Goal: Information Seeking & Learning: Learn about a topic

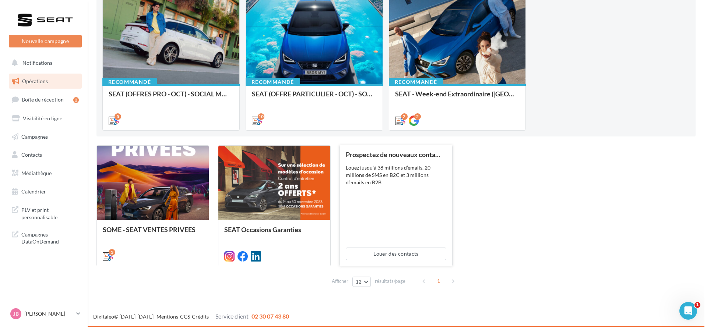
scroll to position [36, 0]
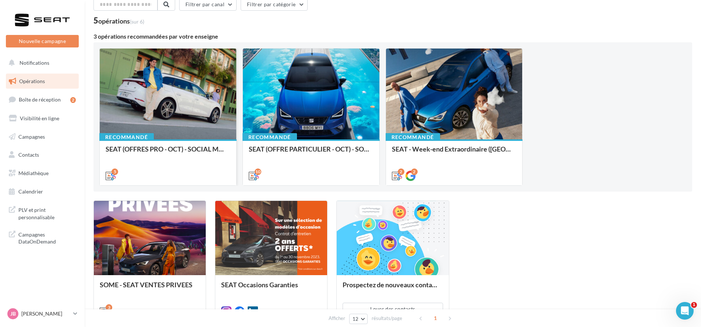
click at [179, 113] on div at bounding box center [168, 95] width 137 height 92
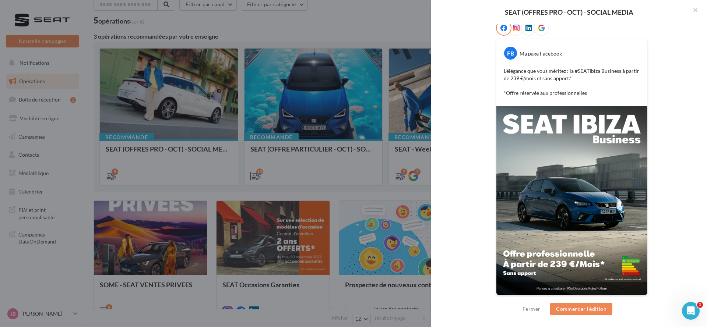
scroll to position [0, 0]
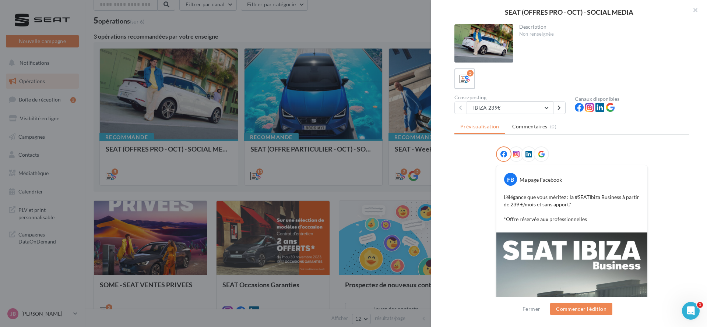
click at [537, 107] on button "IBIZA 239€" at bounding box center [510, 108] width 86 height 13
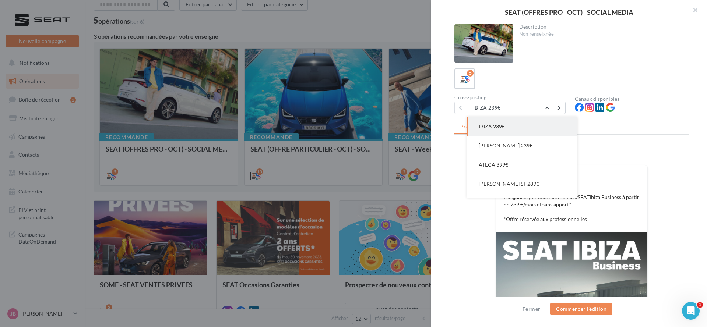
click at [614, 165] on div "FB Ma page Facebook L’élégance que vous méritez : la #SEATIbiza Business à part…" at bounding box center [571, 198] width 151 height 67
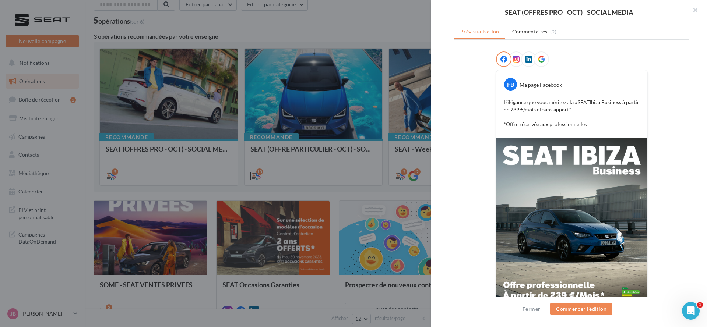
scroll to position [126, 0]
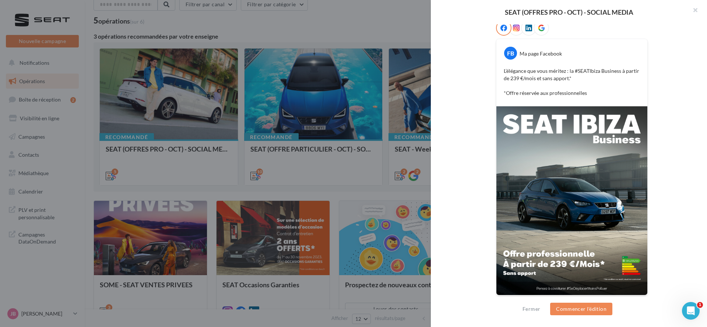
drag, startPoint x: 587, startPoint y: 187, endPoint x: 620, endPoint y: 177, distance: 34.8
click at [620, 177] on img at bounding box center [571, 200] width 151 height 189
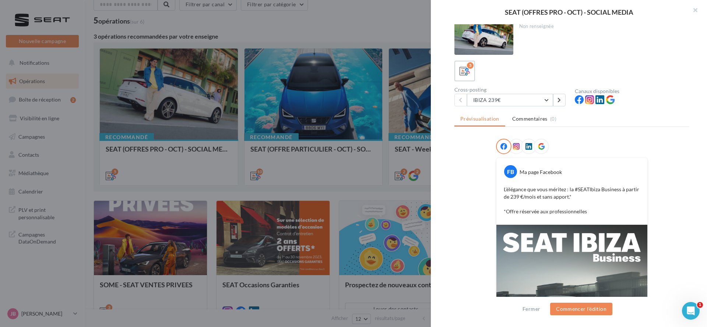
scroll to position [0, 0]
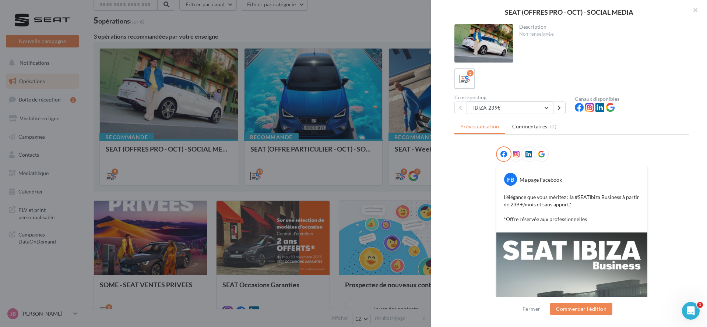
click at [527, 107] on button "IBIZA 239€" at bounding box center [510, 108] width 86 height 13
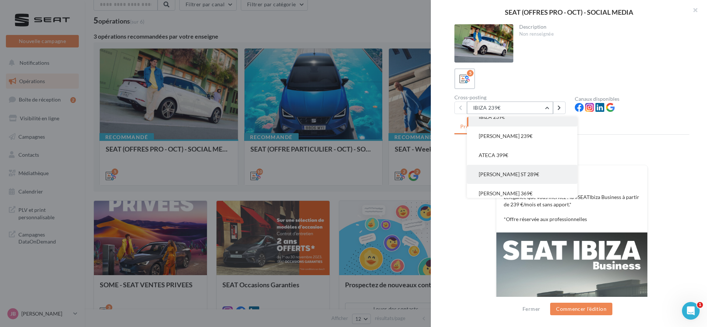
scroll to position [14, 0]
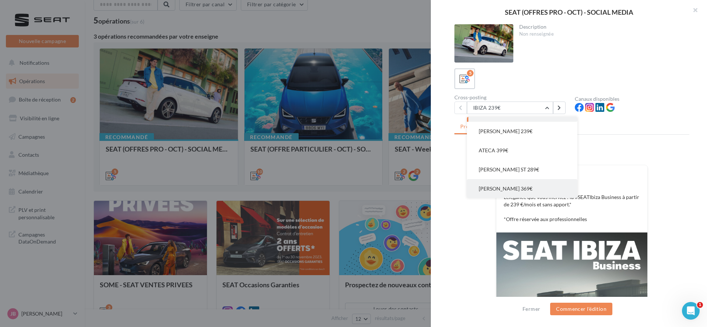
click at [541, 180] on button "LEON PHEV 369€" at bounding box center [522, 188] width 110 height 19
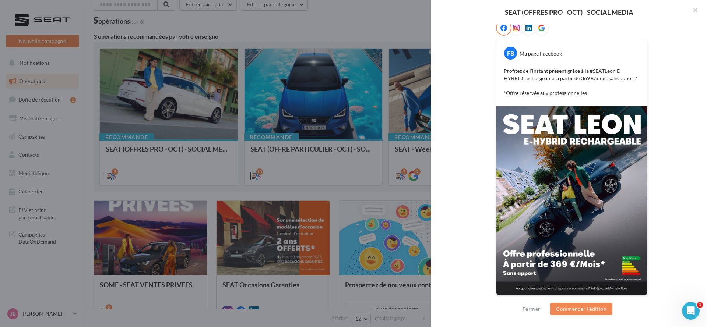
scroll to position [0, 0]
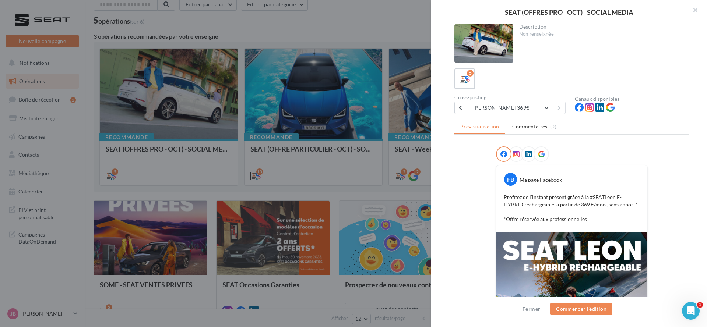
click at [683, 72] on div "5" at bounding box center [571, 78] width 235 height 21
click at [505, 105] on button "LEON PHEV 369€" at bounding box center [510, 108] width 86 height 13
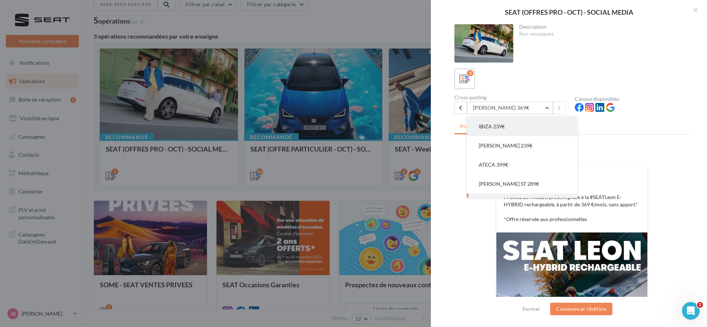
click at [503, 133] on button "IBIZA 239€" at bounding box center [522, 126] width 110 height 19
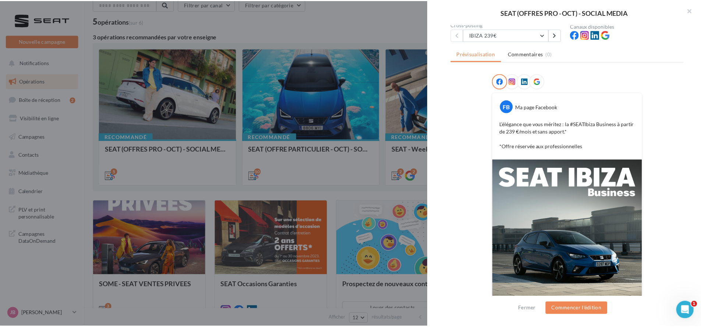
scroll to position [110, 0]
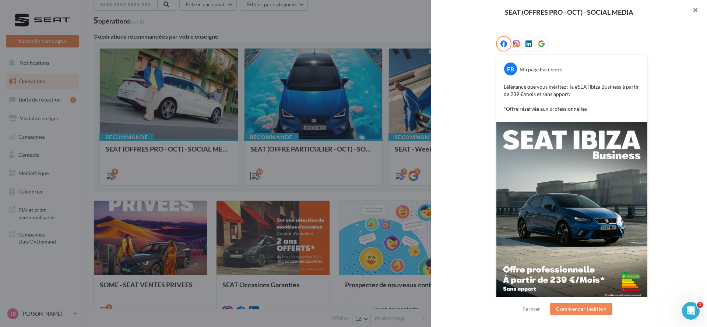
drag, startPoint x: 699, startPoint y: 11, endPoint x: 272, endPoint y: 42, distance: 428.2
click at [699, 11] on button "button" at bounding box center [691, 11] width 29 height 22
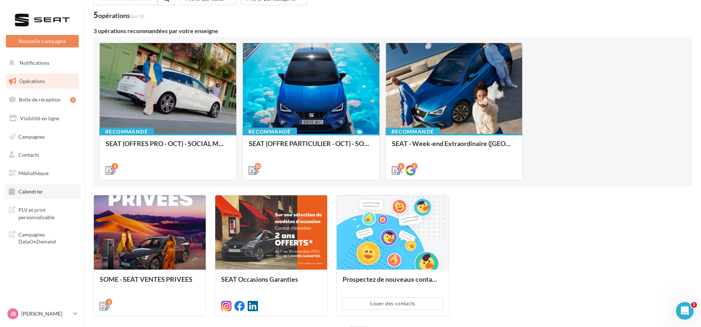
scroll to position [55, 0]
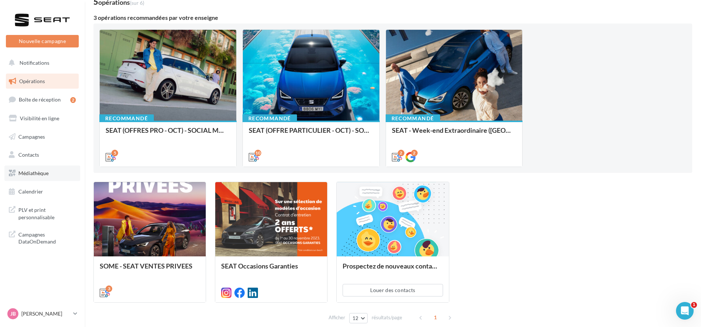
click at [36, 174] on span "Médiathèque" at bounding box center [33, 173] width 30 height 6
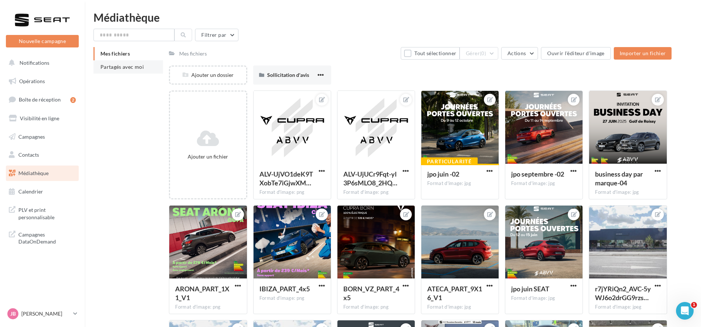
click at [141, 67] on span "Partagés avec moi" at bounding box center [122, 67] width 43 height 6
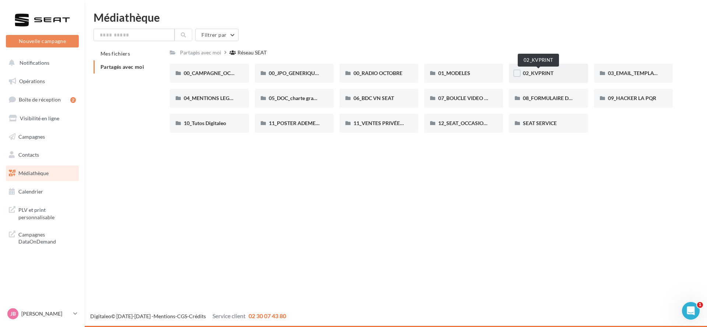
click at [551, 73] on span "02_KVPRINT" at bounding box center [538, 73] width 31 height 6
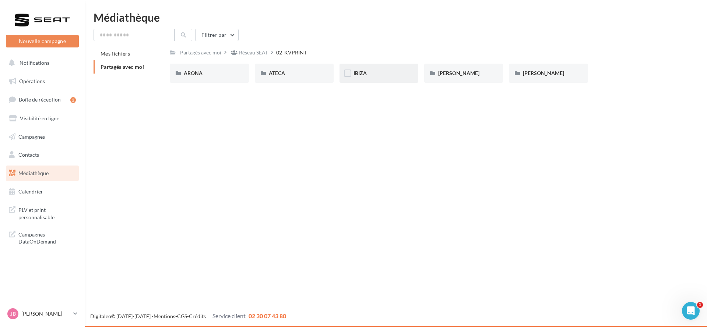
click at [347, 69] on div "IBIZA" at bounding box center [378, 73] width 79 height 19
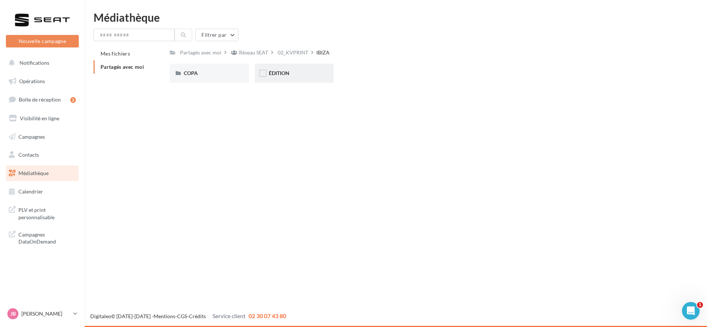
click at [295, 70] on div "ÉDITION" at bounding box center [294, 73] width 51 height 7
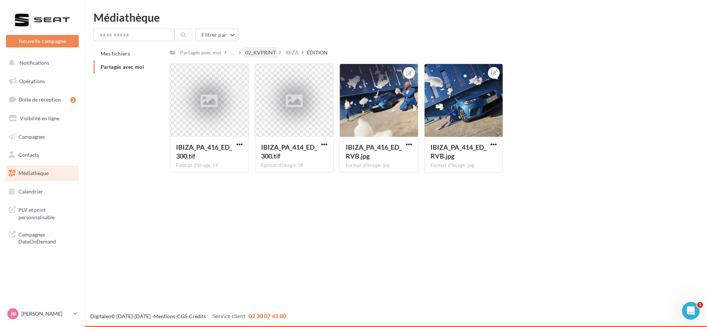
click at [263, 55] on div "02_KVPRINT" at bounding box center [260, 52] width 31 height 7
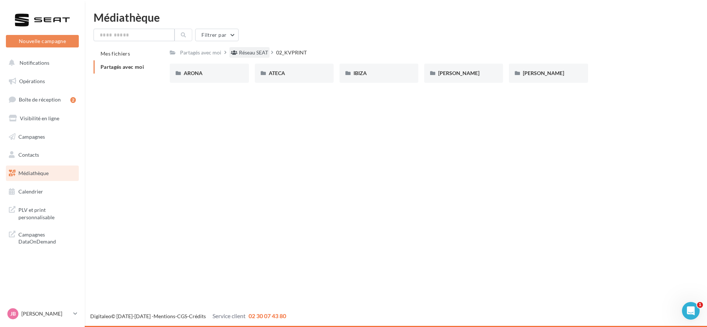
click at [239, 54] on div "Réseau SEAT" at bounding box center [253, 52] width 29 height 7
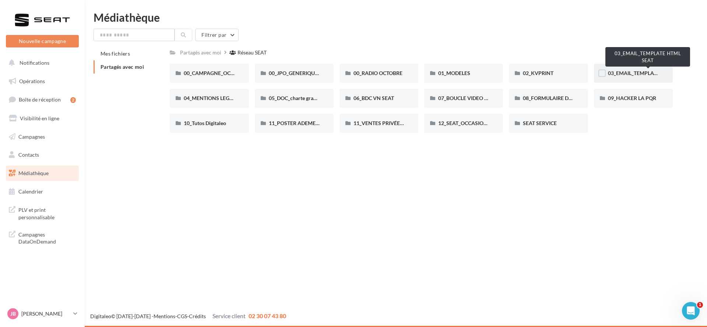
click at [650, 74] on span "03_EMAIL_TEMPLATE HTML SEAT" at bounding box center [648, 73] width 80 height 6
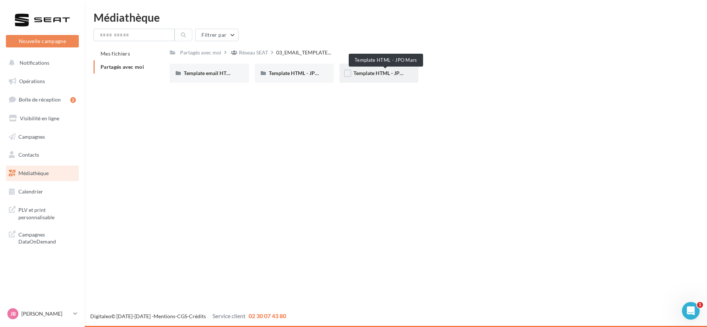
click at [401, 72] on span "Template HTML - JPO Mars" at bounding box center [384, 73] width 63 height 6
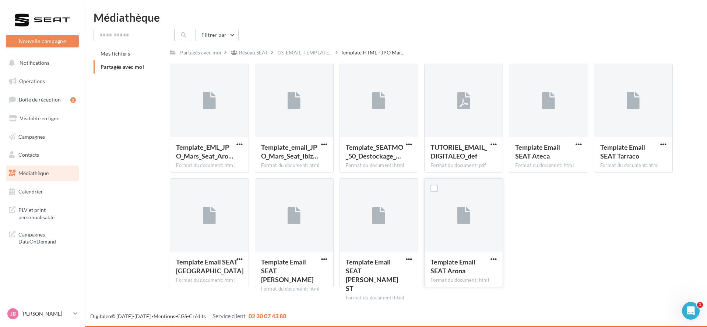
click at [445, 208] on div at bounding box center [463, 216] width 78 height 74
click at [645, 103] on div at bounding box center [633, 101] width 78 height 74
click at [554, 114] on div at bounding box center [548, 101] width 78 height 74
click at [440, 95] on div at bounding box center [463, 101] width 78 height 74
click at [292, 47] on div "03_EMAIL_TEMPLATE..." at bounding box center [305, 52] width 58 height 11
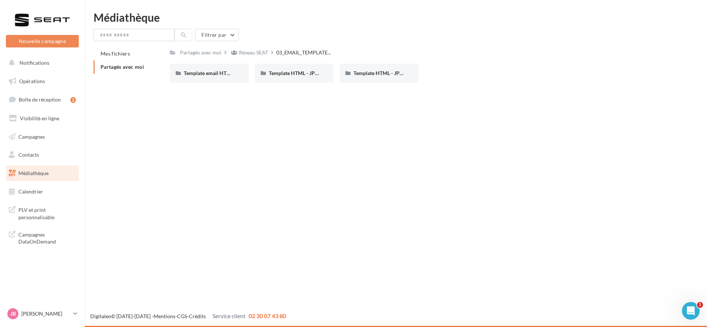
click at [244, 47] on div "Réseau SEAT" at bounding box center [249, 52] width 40 height 11
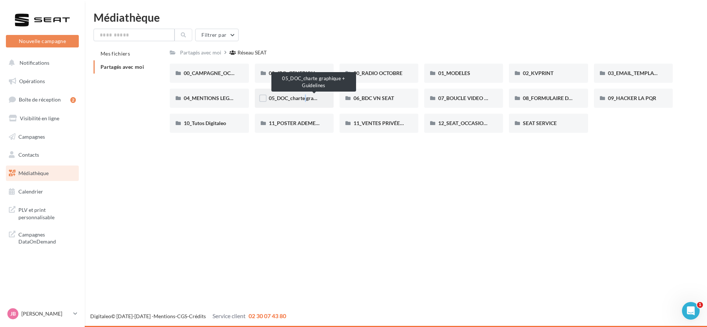
click at [302, 100] on span "05_DOC_charte graphique + Guidelines" at bounding box center [314, 98] width 90 height 6
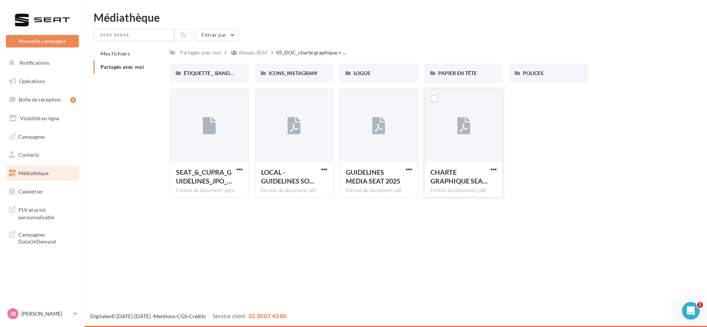
click at [477, 138] on div at bounding box center [463, 126] width 78 height 74
click at [217, 138] on div at bounding box center [209, 126] width 78 height 74
click at [255, 56] on div "Réseau SEAT" at bounding box center [253, 52] width 29 height 7
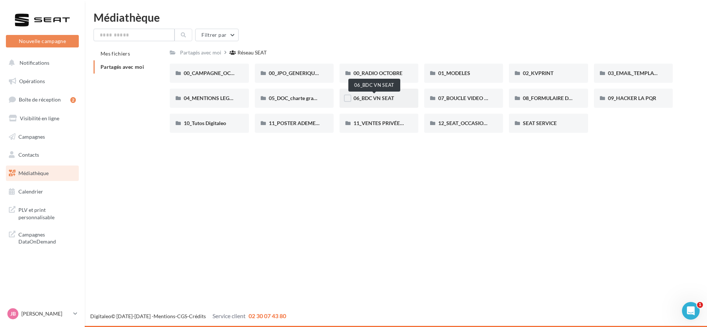
click at [388, 100] on span "06_BDC VN SEAT" at bounding box center [373, 98] width 40 height 6
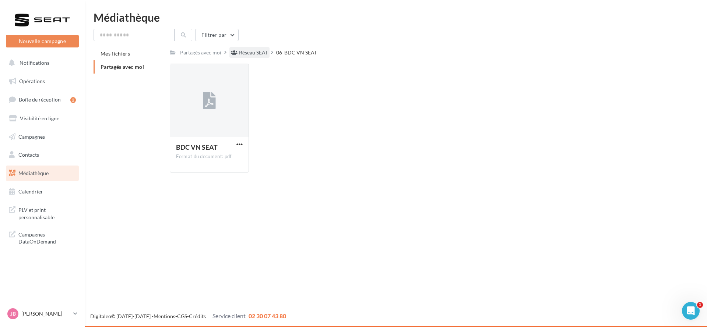
click at [266, 51] on div "Réseau SEAT" at bounding box center [253, 52] width 29 height 7
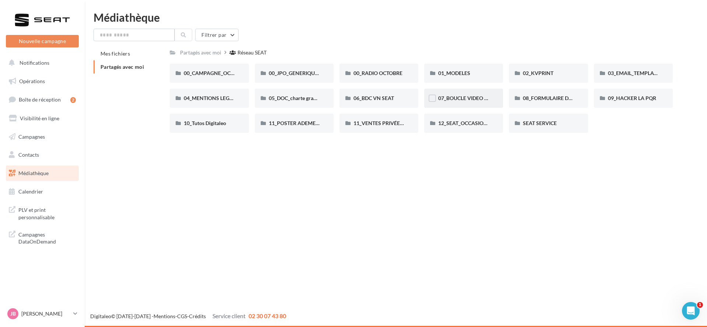
click at [475, 94] on div "07_BOUCLE VIDEO ECRAN SHOWROOM" at bounding box center [463, 98] width 79 height 19
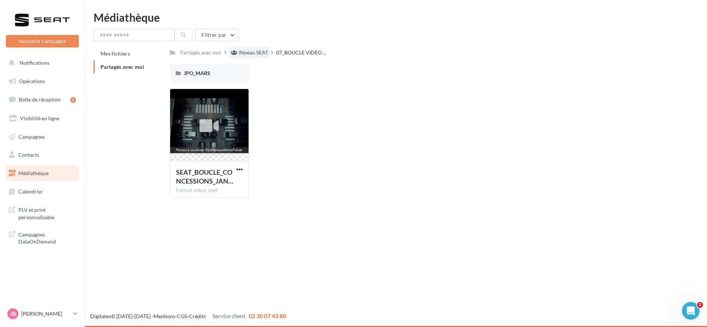
click at [264, 52] on div "Réseau SEAT" at bounding box center [253, 52] width 29 height 7
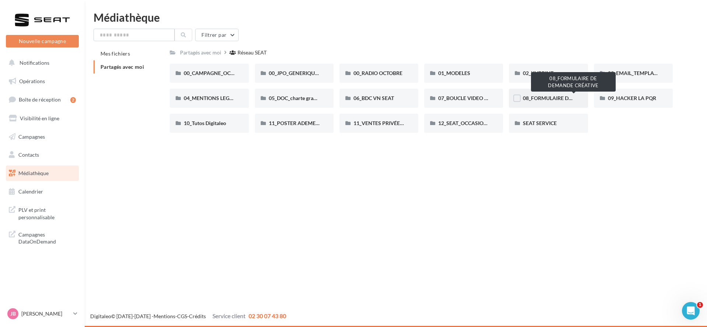
click at [540, 96] on span "08_FORMULAIRE DE DEMANDE CRÉATIVE" at bounding box center [573, 98] width 101 height 6
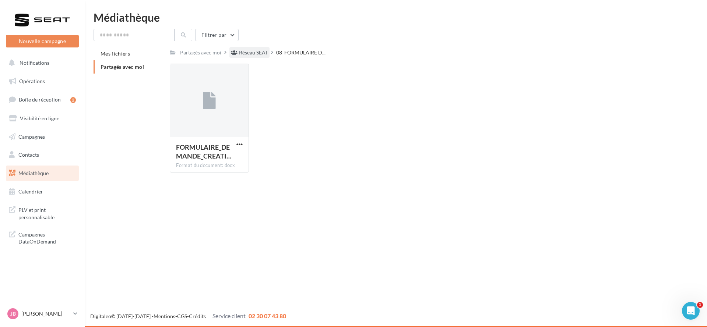
click at [260, 55] on div "Réseau SEAT" at bounding box center [253, 52] width 29 height 7
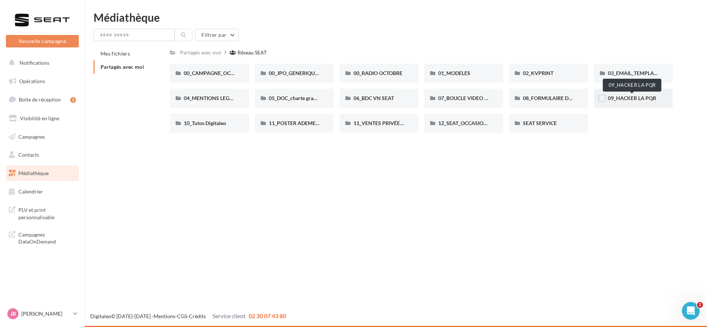
click at [621, 95] on span "09_HACKER LA PQR" at bounding box center [632, 98] width 48 height 6
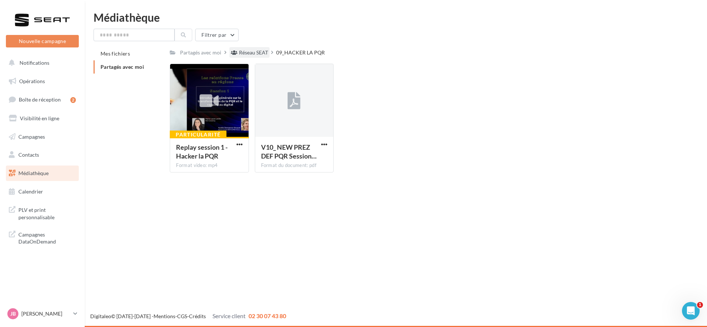
click at [240, 51] on div "Réseau SEAT" at bounding box center [253, 52] width 29 height 7
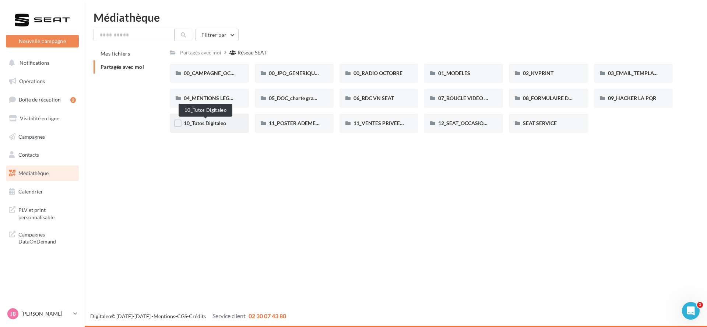
click at [200, 123] on span "10_Tutos Digitaleo" at bounding box center [205, 123] width 42 height 6
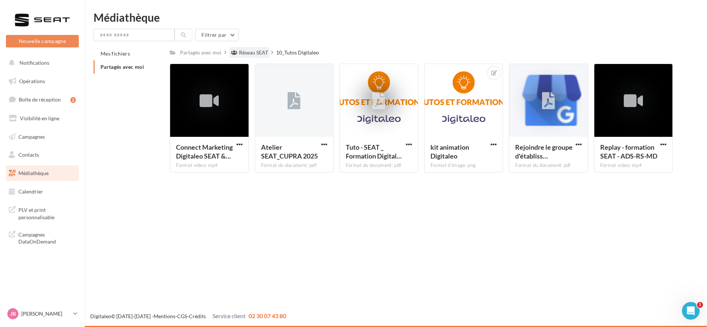
click at [245, 55] on div "Réseau SEAT" at bounding box center [253, 52] width 29 height 7
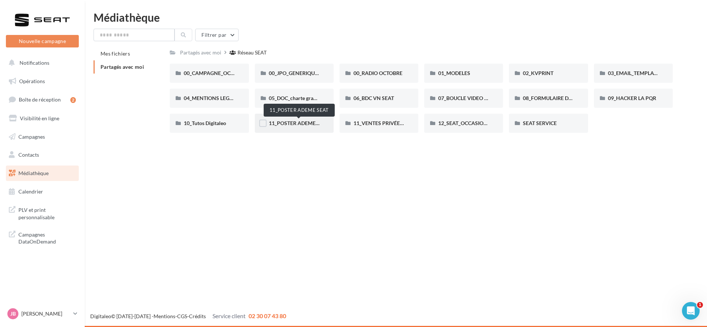
click at [304, 125] on span "11_POSTER ADEME SEAT" at bounding box center [299, 123] width 60 height 6
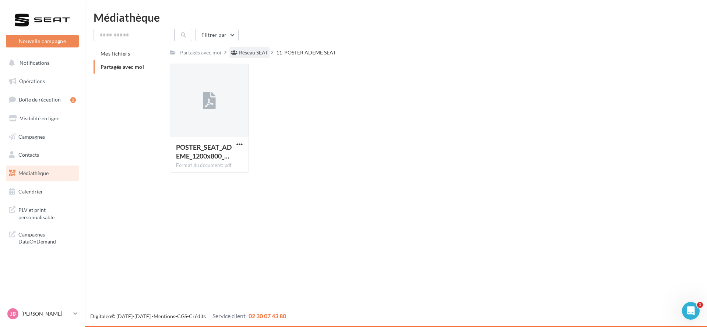
click at [254, 54] on div "Réseau SEAT" at bounding box center [253, 52] width 29 height 7
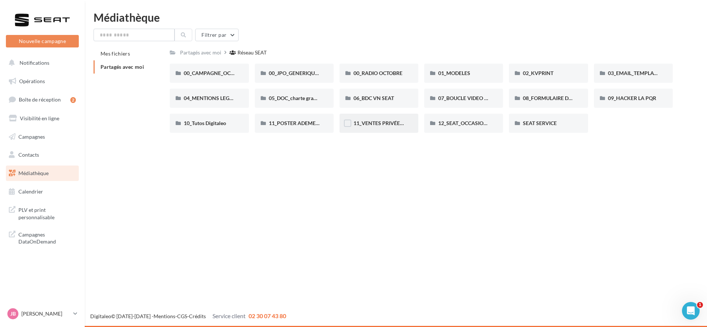
click at [387, 126] on span "11_VENTES PRIVÉES SEAT" at bounding box center [384, 123] width 63 height 6
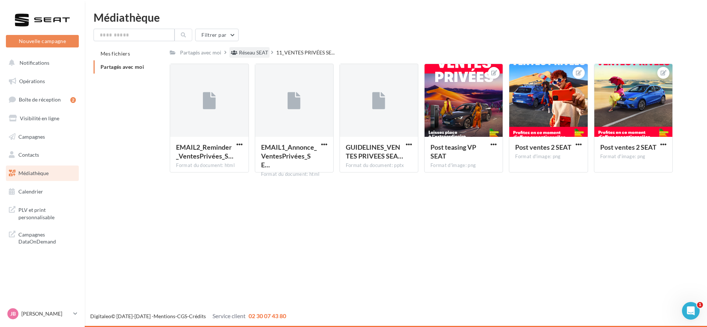
click at [250, 50] on div "Réseau SEAT" at bounding box center [253, 52] width 29 height 7
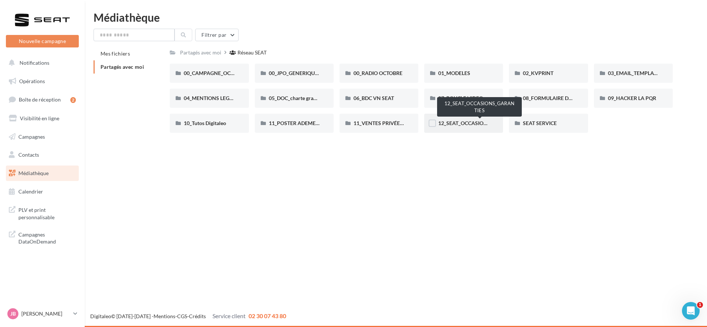
click at [454, 120] on span "12_SEAT_OCCASIONS_GARANTIES" at bounding box center [479, 123] width 83 height 6
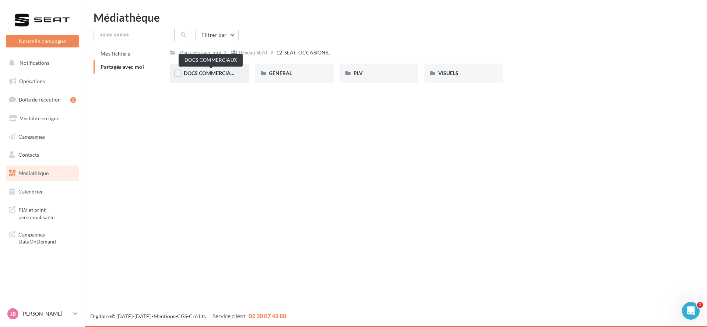
click at [204, 70] on span "DOCS COMMERCIAUX" at bounding box center [211, 73] width 54 height 6
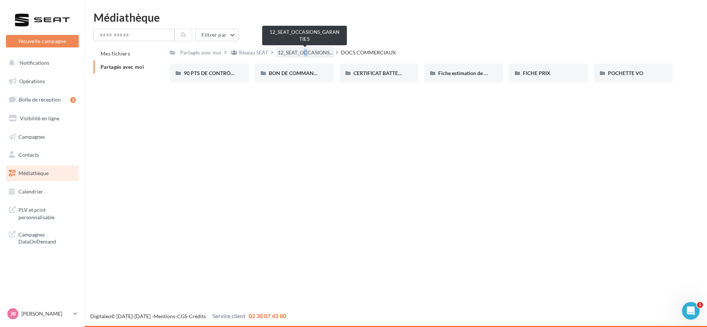
click at [302, 52] on span "12_SEAT_OCCASIONS..." at bounding box center [305, 52] width 55 height 7
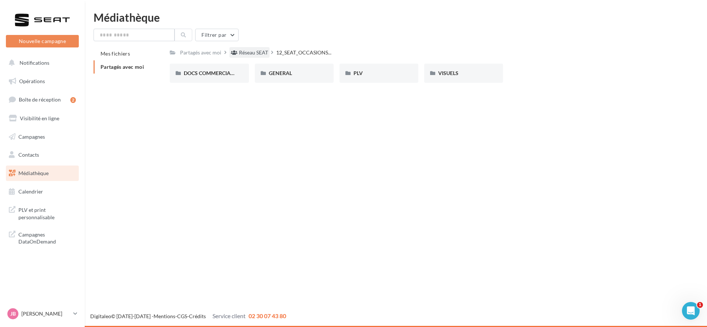
click at [265, 55] on div "Réseau SEAT" at bounding box center [253, 52] width 29 height 7
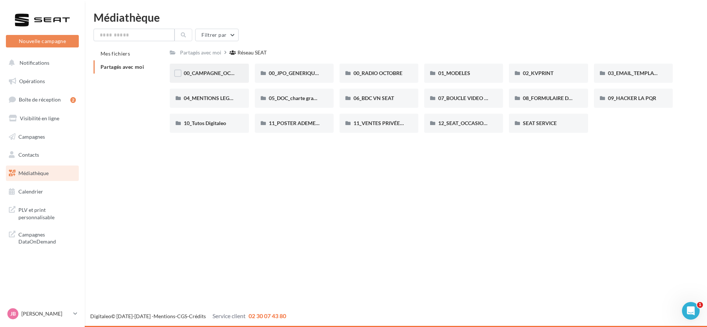
click at [205, 68] on div "00_CAMPAGNE_OCTOBRE" at bounding box center [209, 73] width 79 height 19
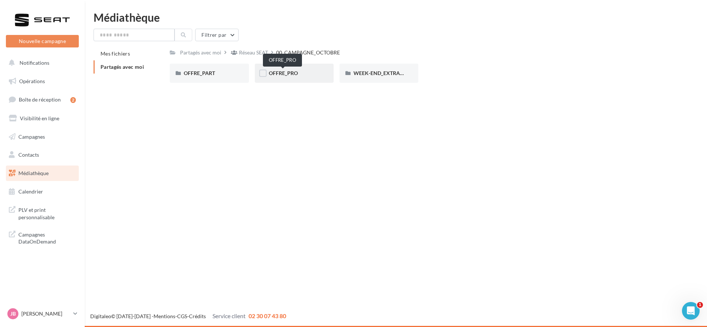
click at [291, 76] on span "OFFRE_PRO" at bounding box center [283, 73] width 29 height 6
click at [387, 78] on div "IBIZA" at bounding box center [378, 73] width 79 height 19
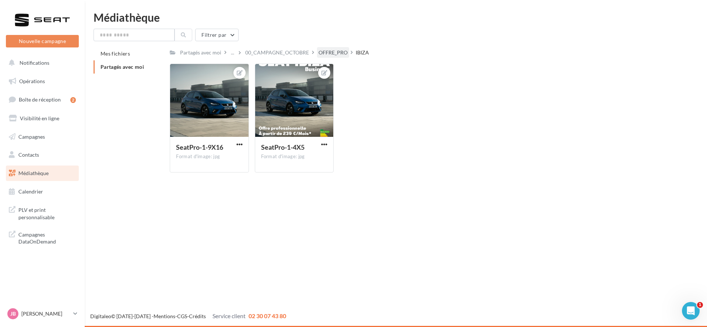
click at [325, 55] on div "OFFRE_PRO" at bounding box center [332, 52] width 29 height 7
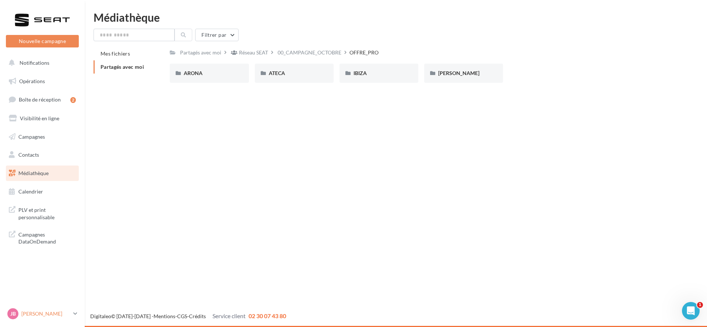
click at [42, 313] on p "[PERSON_NAME]" at bounding box center [45, 313] width 49 height 7
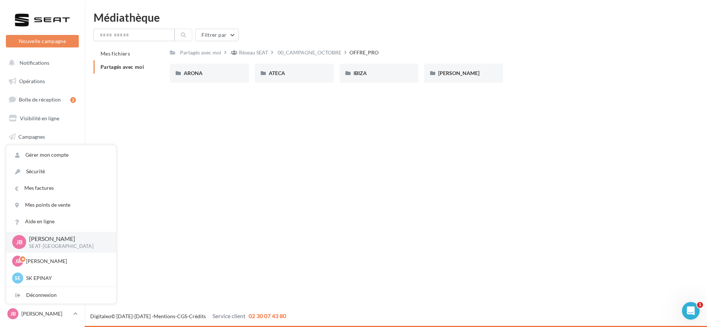
drag, startPoint x: 80, startPoint y: 258, endPoint x: 140, endPoint y: 254, distance: 60.2
click at [116, 256] on div "Gérer mon compte Sécurité Mes factures Mes points de vente Aide en ligne [PERSO…" at bounding box center [61, 224] width 110 height 159
click at [266, 54] on div "Réseau SEAT" at bounding box center [253, 52] width 29 height 7
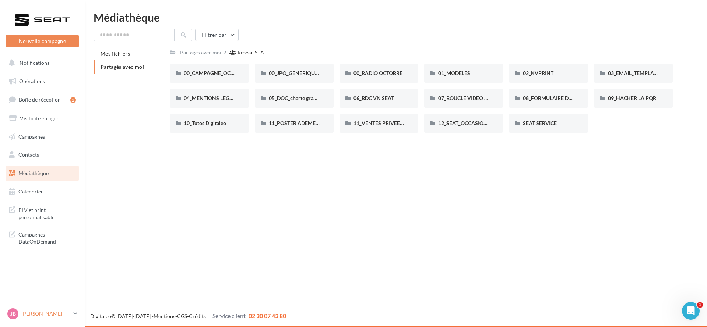
click at [47, 316] on p "[PERSON_NAME]" at bounding box center [45, 313] width 49 height 7
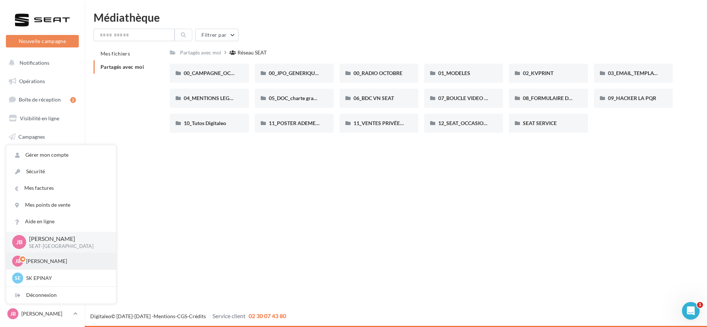
click at [74, 261] on p "[PERSON_NAME]" at bounding box center [66, 261] width 81 height 7
